Goal: Task Accomplishment & Management: Manage account settings

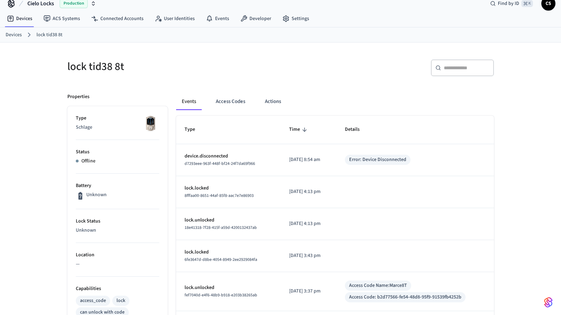
scroll to position [9, 0]
click at [13, 32] on link "Devices" at bounding box center [14, 34] width 16 height 7
click at [13, 33] on link "Devices" at bounding box center [14, 34] width 16 height 7
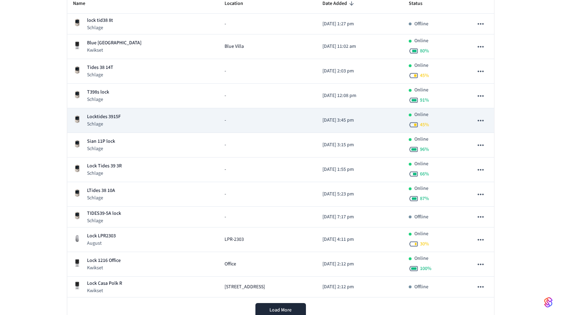
scroll to position [137, 0]
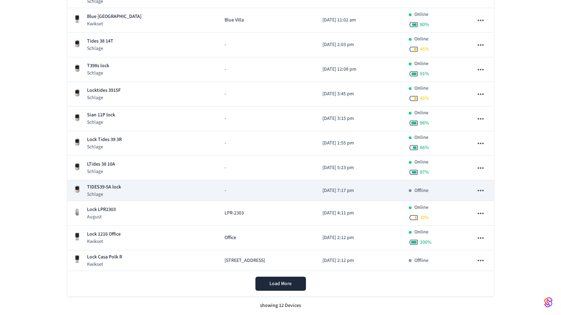
click at [120, 195] on p "Schlage" at bounding box center [104, 194] width 34 height 7
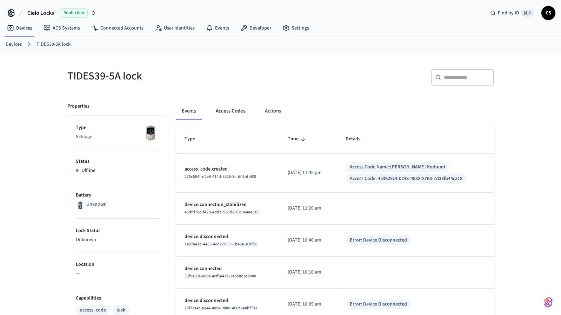
click at [227, 110] on button "Access Codes" at bounding box center [230, 110] width 41 height 17
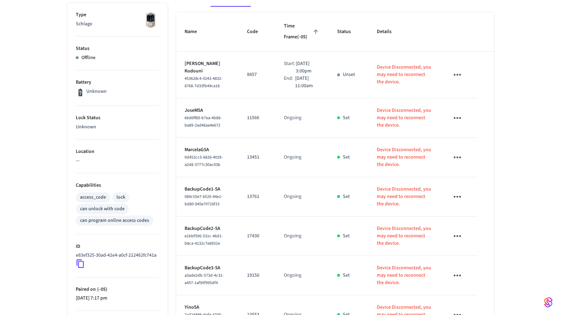
scroll to position [184, 0]
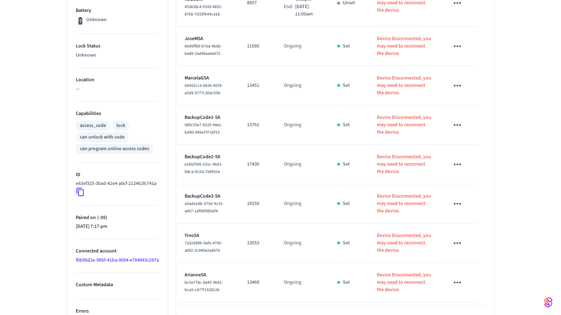
click at [456, 125] on icon "sticky table" at bounding box center [457, 124] width 11 height 11
click at [468, 141] on li "Edit" at bounding box center [474, 145] width 33 height 19
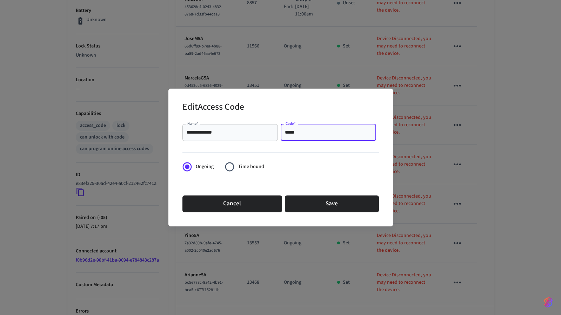
click at [306, 131] on input "*****" at bounding box center [328, 132] width 87 height 7
type input "*****"
click at [320, 204] on button "Save" at bounding box center [332, 203] width 94 height 17
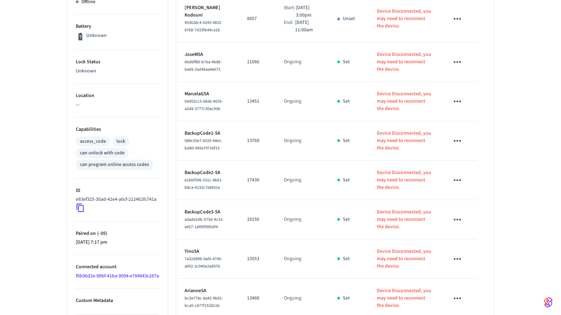
scroll to position [224, 0]
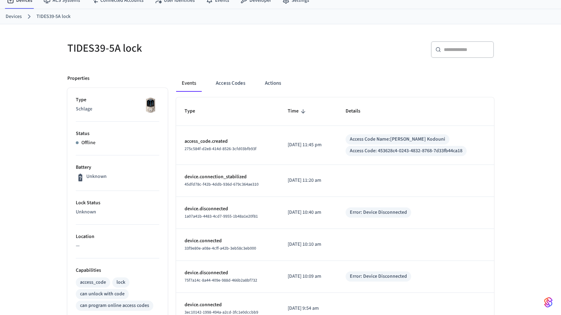
scroll to position [6, 0]
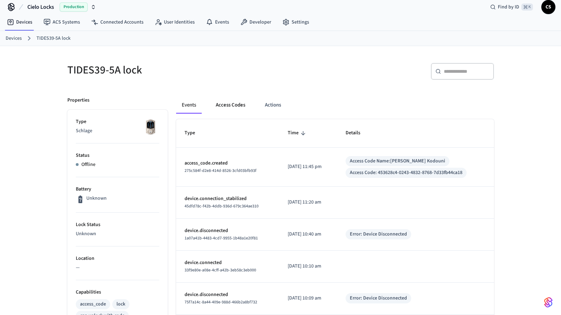
click at [234, 110] on button "Access Codes" at bounding box center [230, 105] width 41 height 17
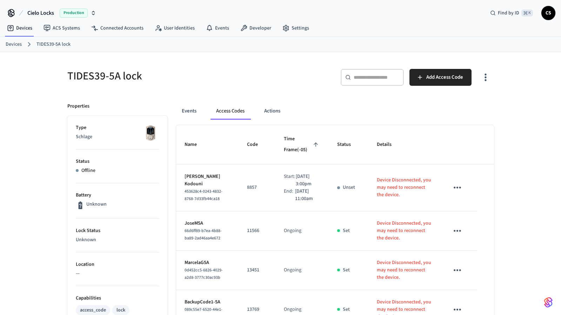
scroll to position [1, 0]
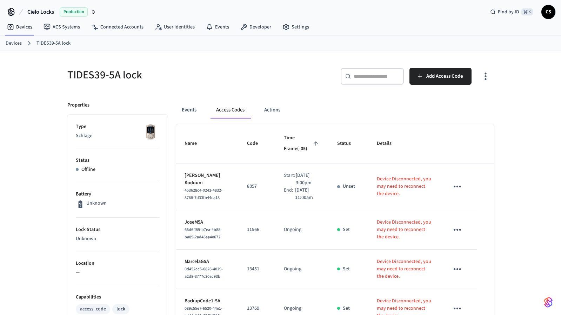
click at [255, 94] on div "Events Access Codes Actions Name Code Time Frame (-05) Status Details Spiros Ko…" at bounding box center [331, 308] width 326 height 430
click at [18, 42] on link "Devices" at bounding box center [14, 43] width 16 height 7
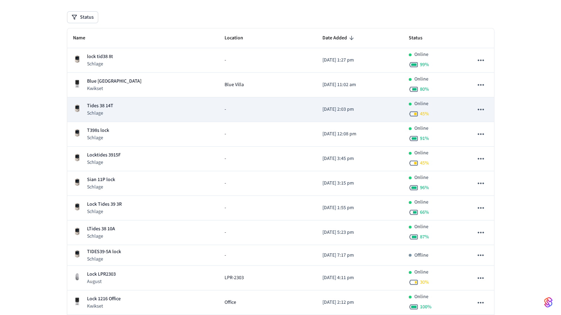
scroll to position [80, 0]
